Goal: Task Accomplishment & Management: Manage account settings

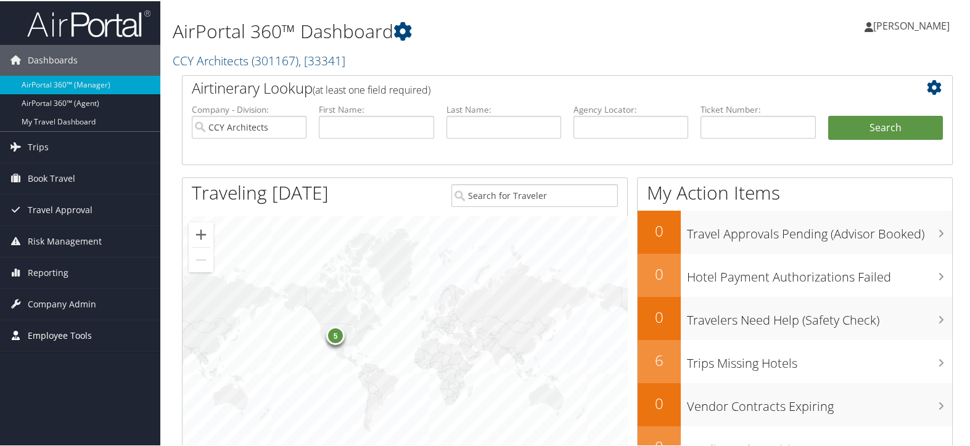
click at [62, 319] on span "Employee Tools" at bounding box center [60, 334] width 64 height 31
click at [70, 308] on span "Company Admin" at bounding box center [62, 303] width 68 height 31
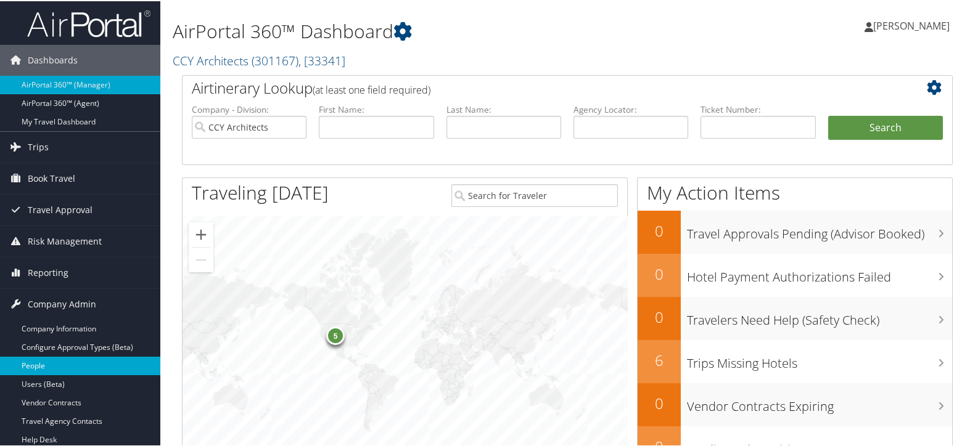
click at [70, 359] on link "People" at bounding box center [80, 365] width 160 height 18
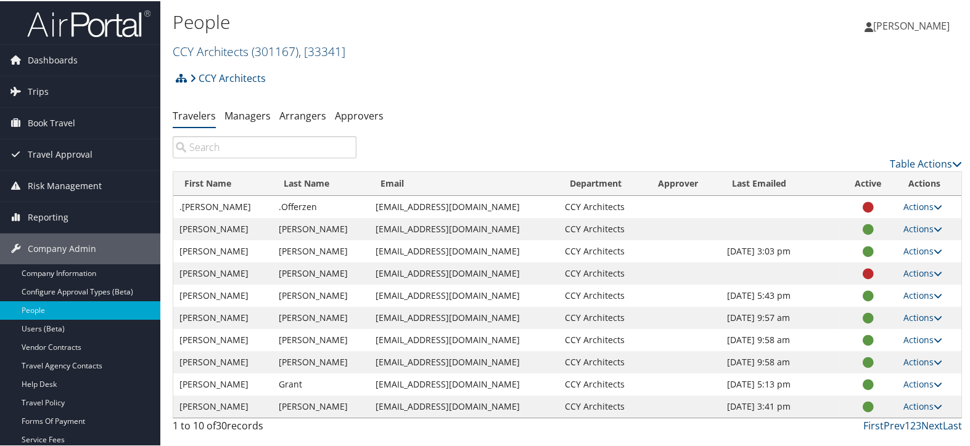
click at [225, 44] on link "CCY Architects ( 301167 ) , [ 33341 ]" at bounding box center [259, 50] width 173 height 17
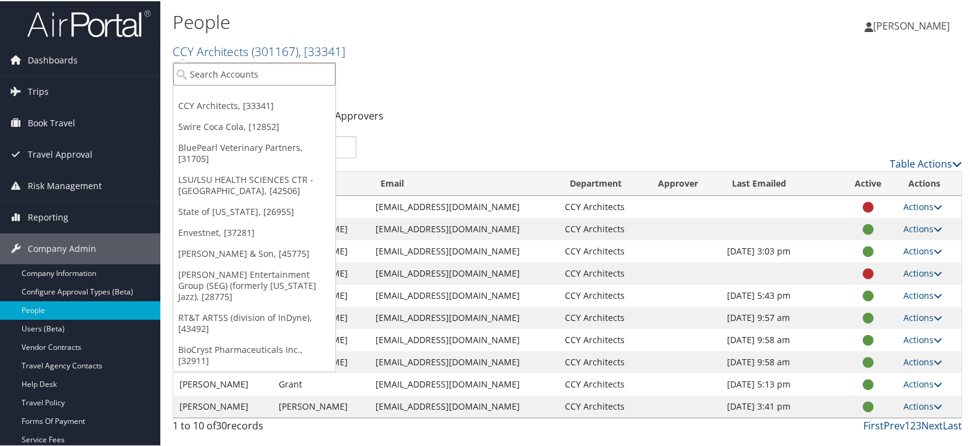
click at [235, 74] on input "search" at bounding box center [254, 73] width 162 height 23
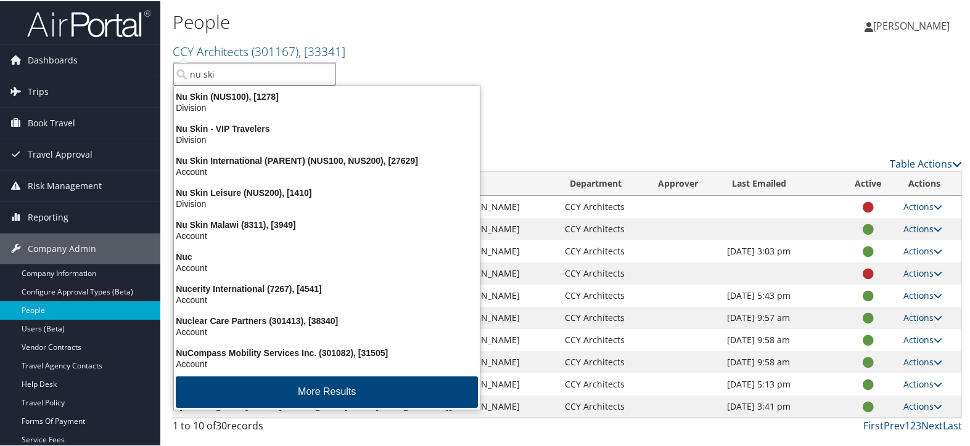
type input "nu skin"
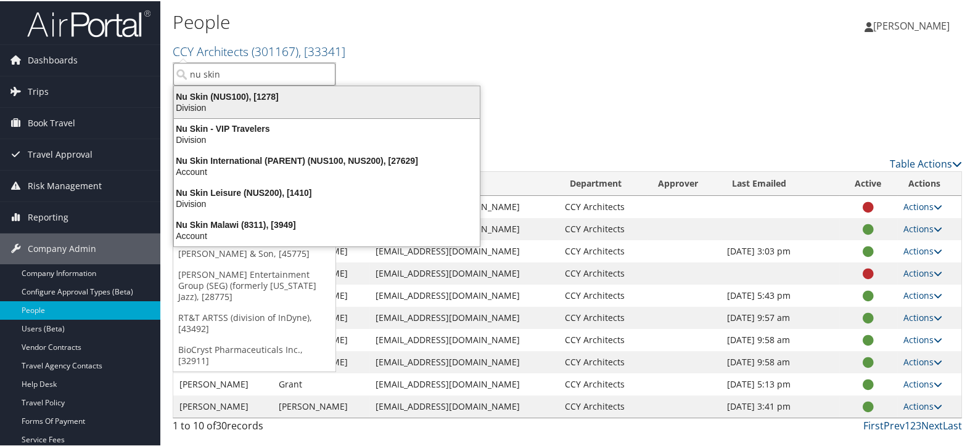
click at [236, 102] on div "Division" at bounding box center [326, 106] width 321 height 11
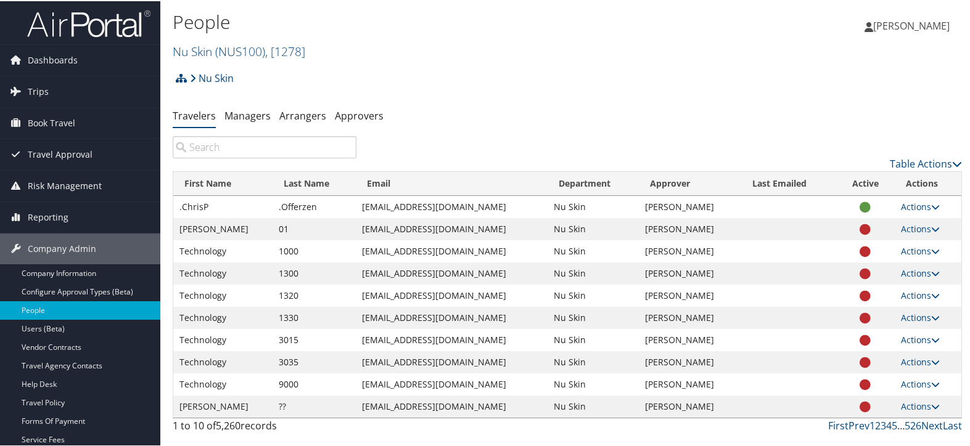
click at [276, 149] on input "search" at bounding box center [265, 146] width 184 height 22
paste input "jyekim@nuskin.com"
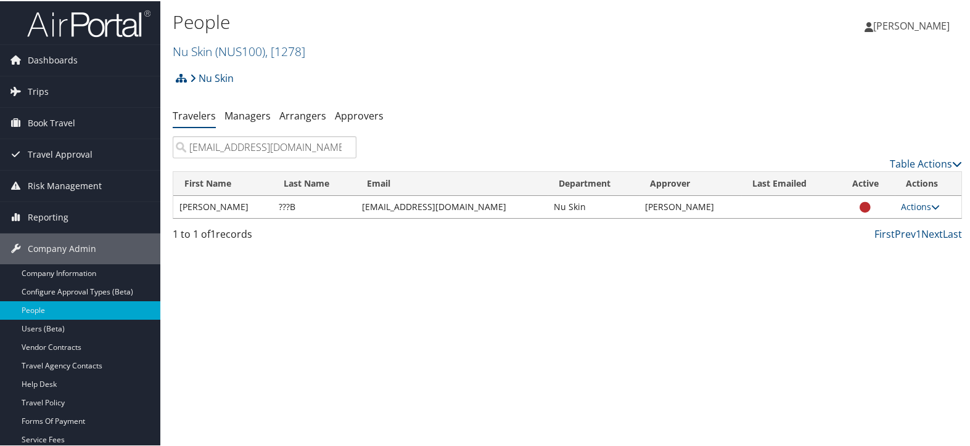
type input "jyekim@nuskin.com"
click at [931, 203] on icon at bounding box center [935, 206] width 9 height 9
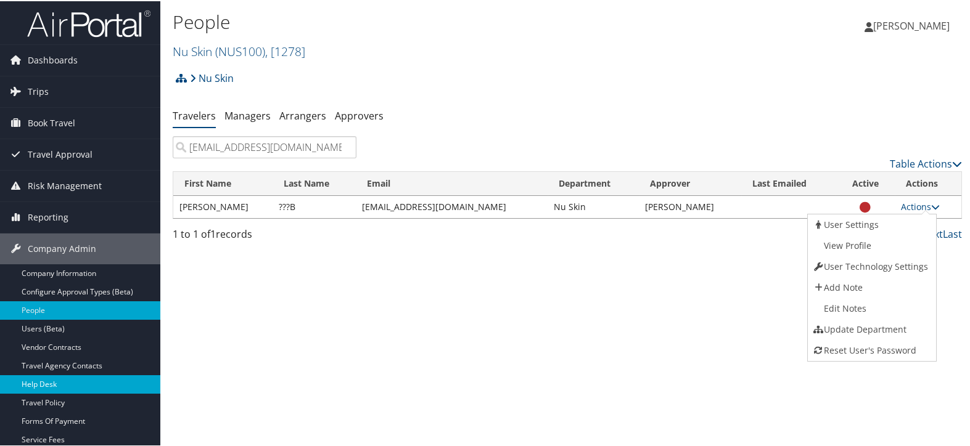
click at [52, 379] on link "Help Desk" at bounding box center [80, 383] width 160 height 18
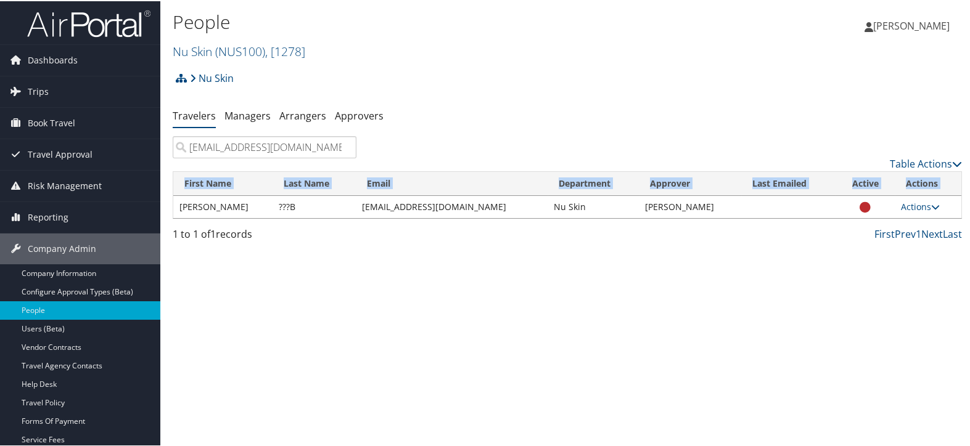
drag, startPoint x: 178, startPoint y: 208, endPoint x: 959, endPoint y: 205, distance: 781.1
click at [959, 205] on div "People Nu Skin ( NUS100 ) , [ 1278 ] CCY Architects Swire Coca Cola BluePearl V…" at bounding box center [567, 223] width 814 height 446
copy thead "First Name Last Name Email Department Approver Last Emailed Active Actions"
click at [83, 91] on link "Trips" at bounding box center [80, 90] width 160 height 31
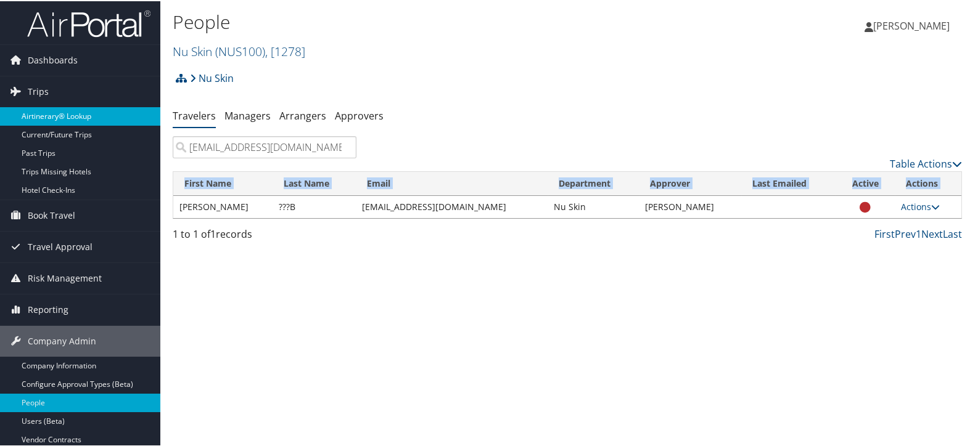
click at [80, 118] on link "Airtinerary® Lookup" at bounding box center [80, 115] width 160 height 18
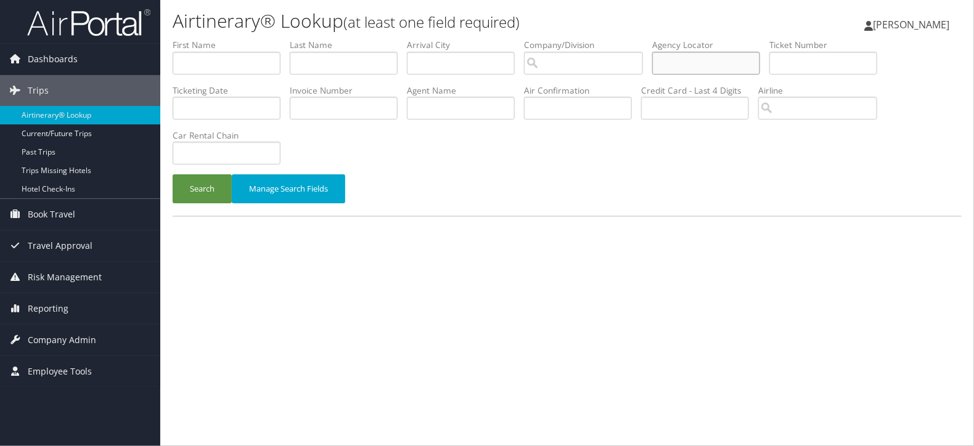
click at [736, 73] on input "text" at bounding box center [706, 63] width 108 height 23
paste input "D6XHTT"
type input "D6XHTT"
click at [210, 197] on button "Search" at bounding box center [202, 188] width 59 height 29
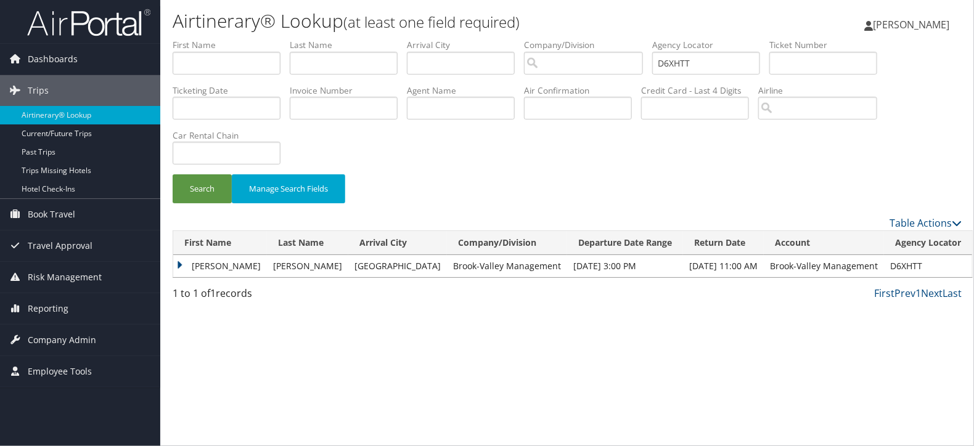
click at [181, 266] on td "RAINEY" at bounding box center [220, 266] width 94 height 22
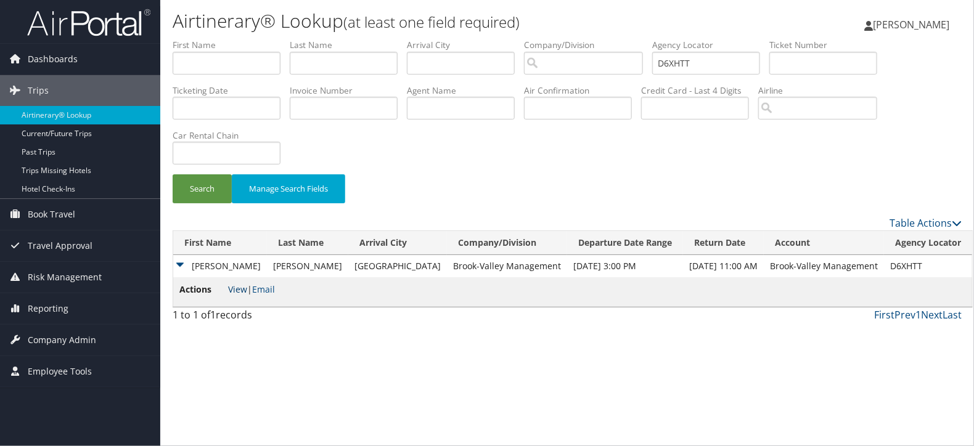
click at [236, 289] on link "View" at bounding box center [237, 290] width 19 height 12
click at [106, 305] on link "Reporting" at bounding box center [80, 308] width 160 height 31
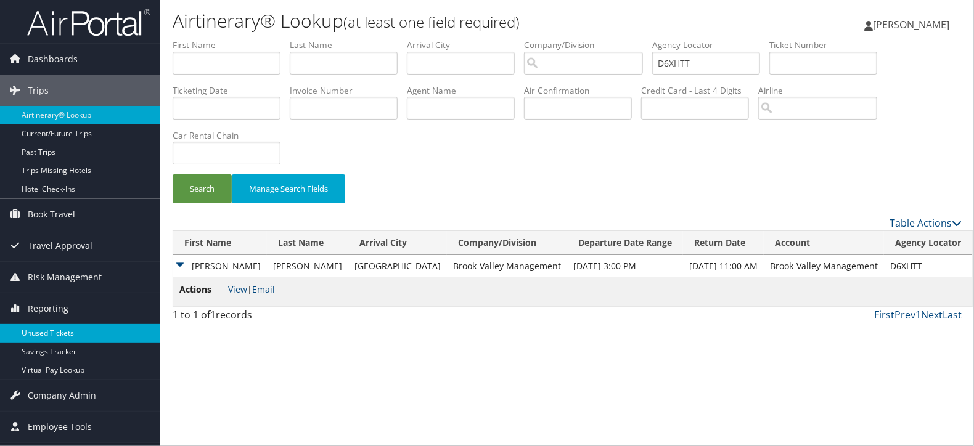
click at [99, 330] on link "Unused Tickets" at bounding box center [80, 333] width 160 height 18
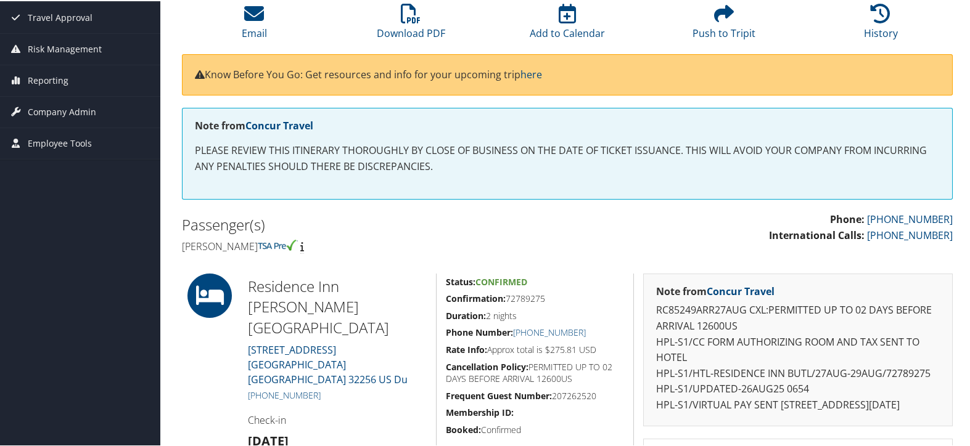
scroll to position [205, 0]
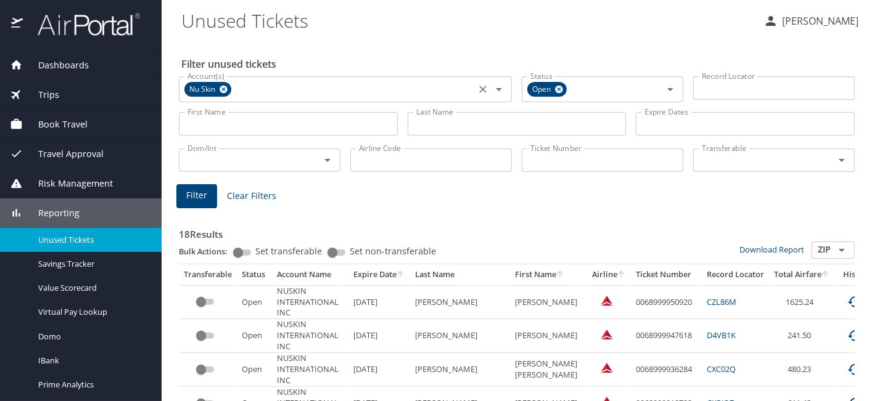
click at [224, 88] on icon at bounding box center [223, 90] width 8 height 8
click at [250, 88] on input "Account(s)" at bounding box center [326, 88] width 289 height 16
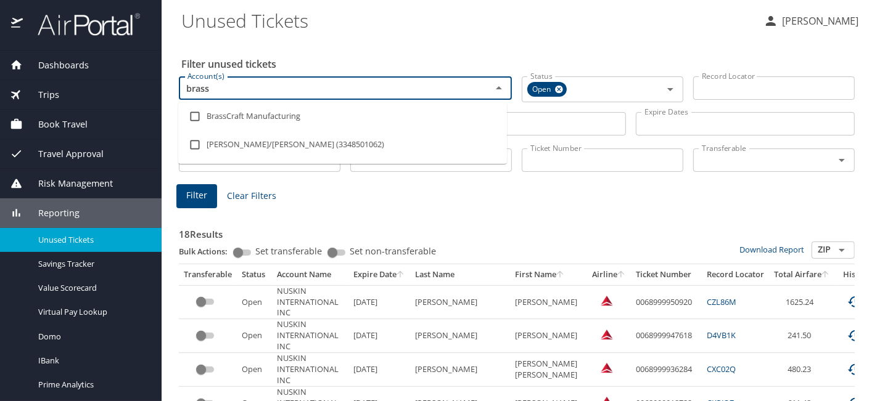
type input "bras"
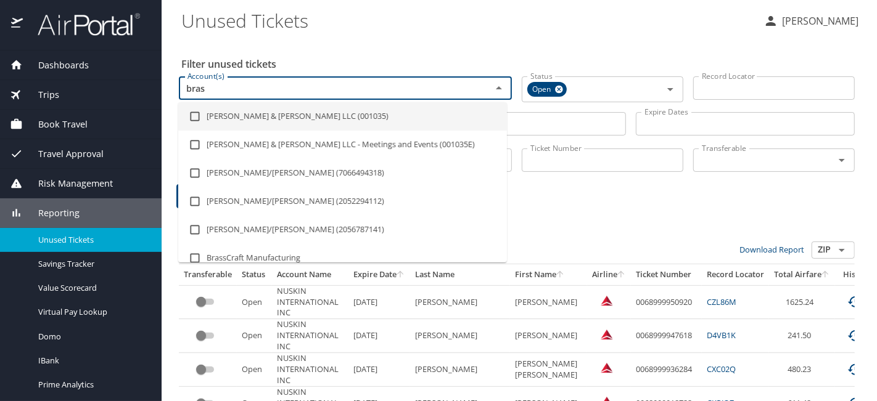
click at [281, 122] on li "[PERSON_NAME] & [PERSON_NAME] LLC (001035)" at bounding box center [342, 116] width 329 height 28
checkbox input "true"
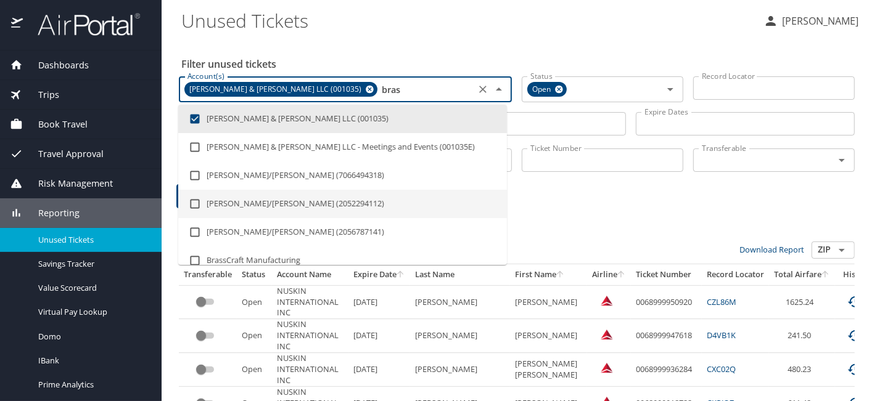
type input "bras"
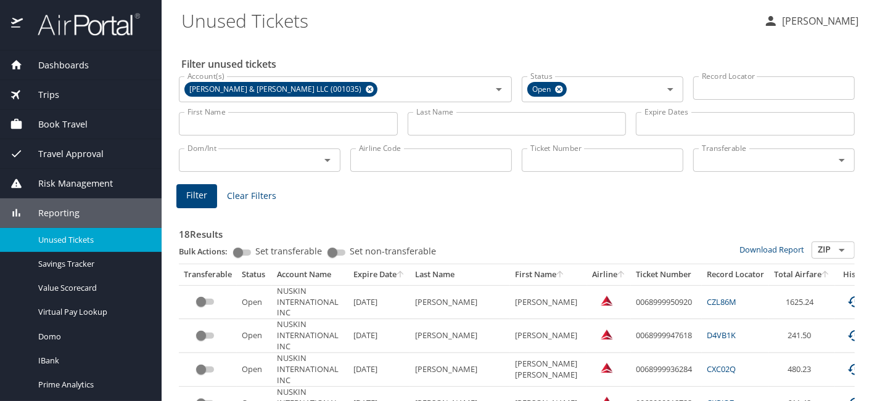
click at [612, 242] on div "Bulk Actions: Set transferable Set non-transferable" at bounding box center [459, 253] width 560 height 22
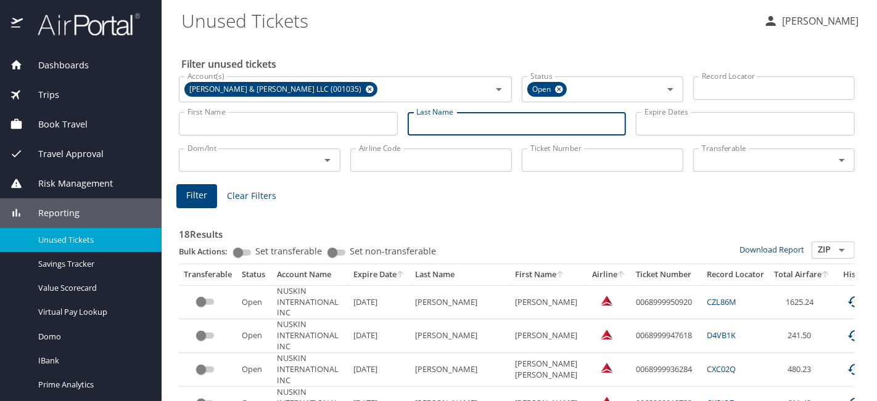
click at [451, 119] on input "Last Name" at bounding box center [517, 123] width 219 height 23
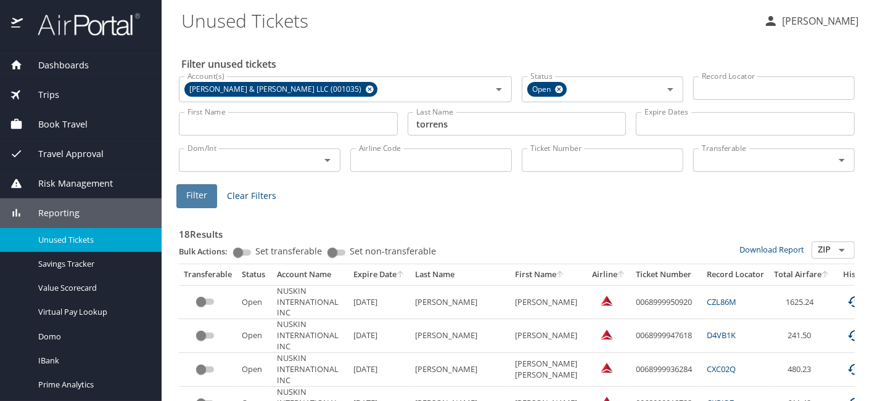
click at [212, 190] on button "Filter" at bounding box center [196, 196] width 41 height 24
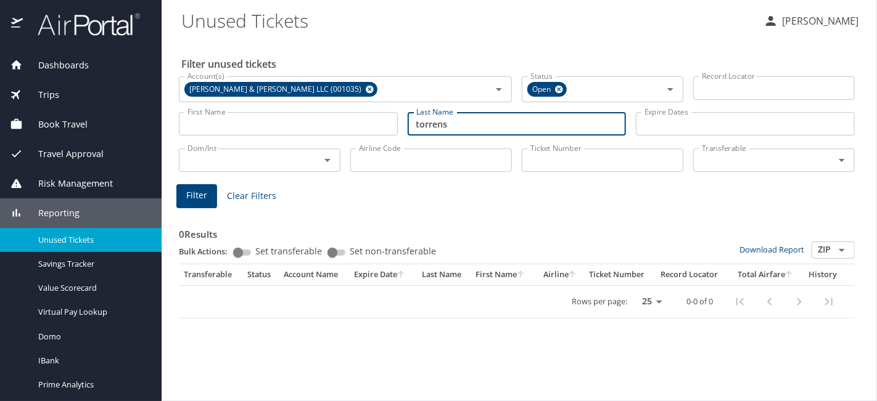
click at [481, 120] on input "torrens" at bounding box center [517, 123] width 219 height 23
type input "t"
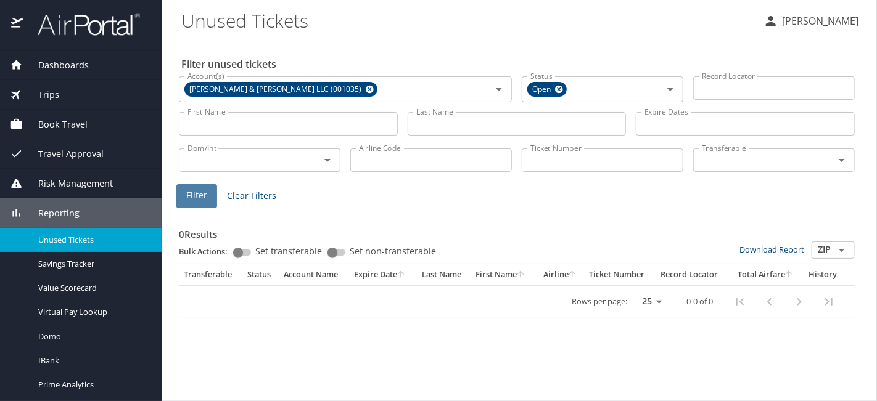
click at [199, 195] on span "Filter" at bounding box center [196, 195] width 21 height 15
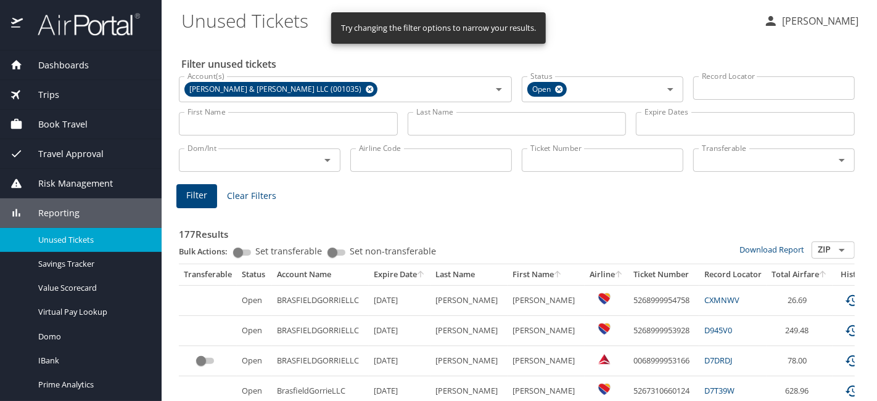
click at [552, 270] on icon "sort" at bounding box center [557, 274] width 10 height 10
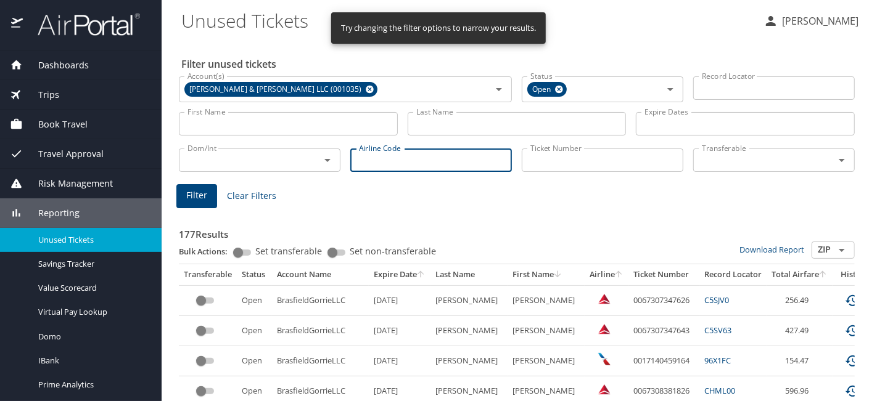
click at [440, 162] on input "Airline Code" at bounding box center [431, 160] width 162 height 23
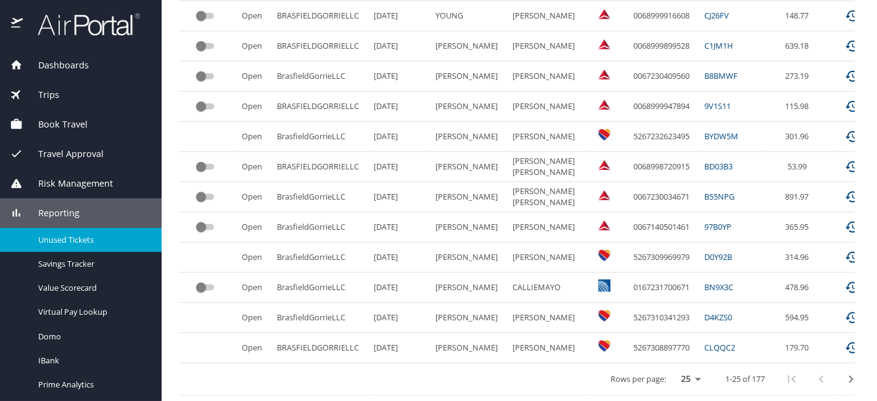
scroll to position [681, 0]
click at [843, 374] on icon "next page" at bounding box center [850, 379] width 15 height 15
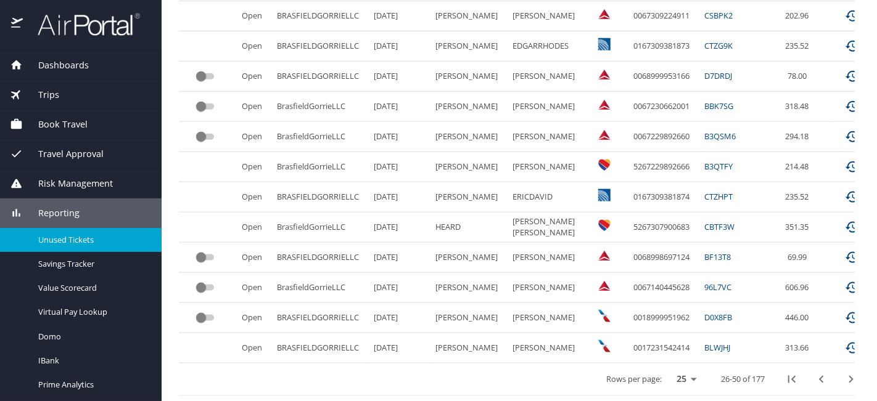
click at [843, 372] on icon "next page" at bounding box center [850, 379] width 15 height 15
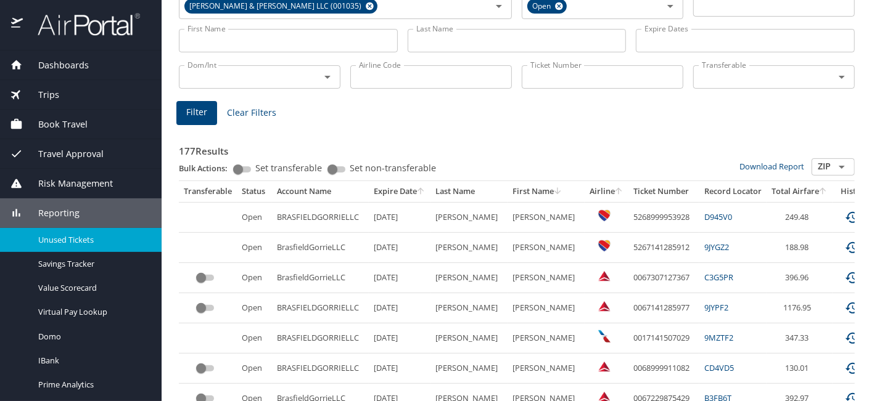
scroll to position [65, 0]
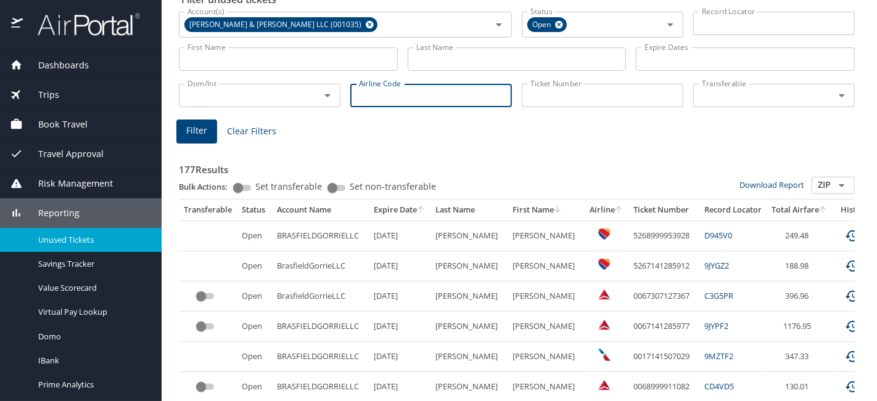
click at [428, 95] on input "Airline Code" at bounding box center [431, 95] width 162 height 23
type input "dl"
click at [210, 138] on button "Filter" at bounding box center [196, 132] width 41 height 24
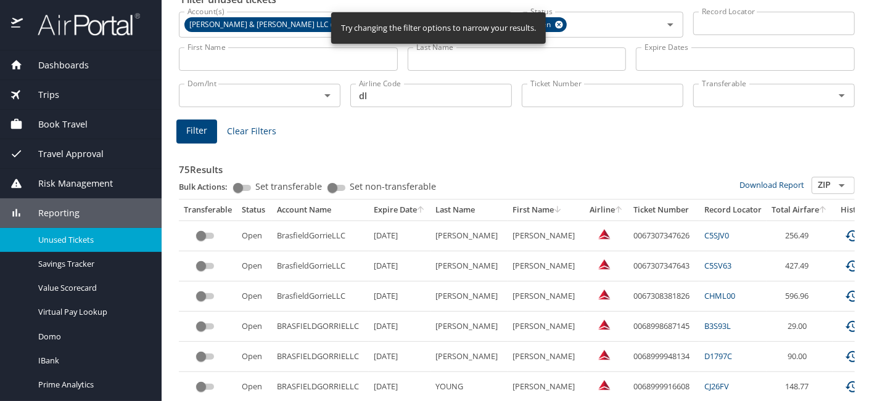
click at [457, 207] on th "Last Name" at bounding box center [468, 210] width 77 height 21
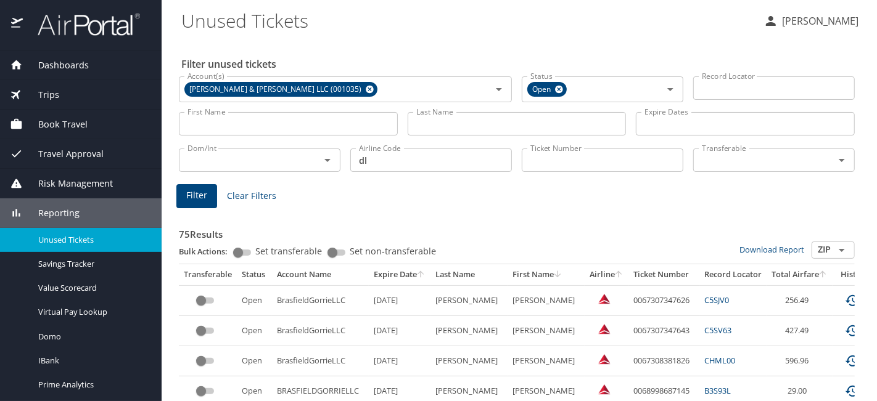
scroll to position [0, 0]
click at [563, 164] on input "Ticket Number" at bounding box center [603, 160] width 162 height 23
drag, startPoint x: 370, startPoint y: 165, endPoint x: 334, endPoint y: 157, distance: 37.2
click at [334, 157] on div "Dom/Int Dom/Int Airline Code dl Airline Code Ticket Number Ticket Number Transf…" at bounding box center [517, 159] width 686 height 41
